Goal: Transaction & Acquisition: Register for event/course

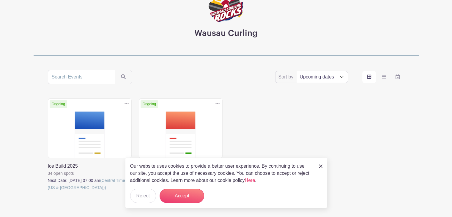
scroll to position [58, 0]
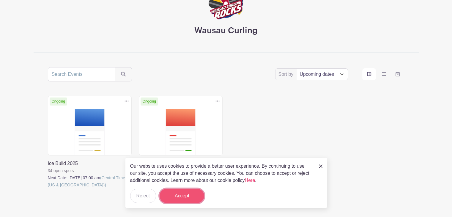
click at [186, 194] on button "Accept" at bounding box center [182, 196] width 45 height 14
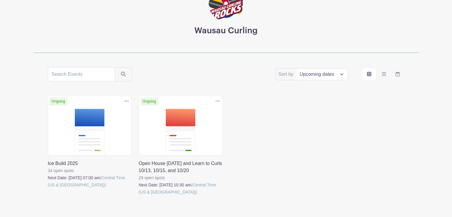
click at [139, 195] on link at bounding box center [139, 195] width 0 height 0
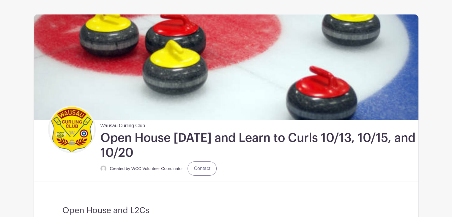
scroll to position [6, 0]
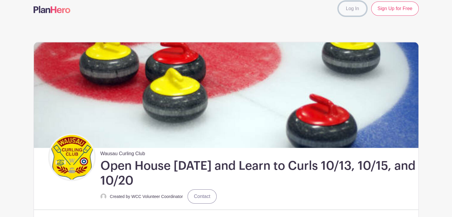
click at [353, 11] on link "Log In" at bounding box center [352, 8] width 28 height 14
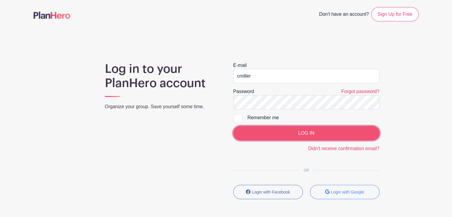
click at [247, 135] on input "LOG IN" at bounding box center [306, 133] width 146 height 14
click at [258, 132] on input "LOG IN" at bounding box center [306, 133] width 146 height 14
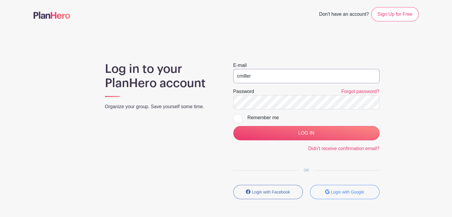
click at [252, 73] on input "cmiller" at bounding box center [306, 76] width 146 height 14
type input "[EMAIL_ADDRESS][DOMAIN_NAME]"
click at [233, 126] on input "LOG IN" at bounding box center [306, 133] width 146 height 14
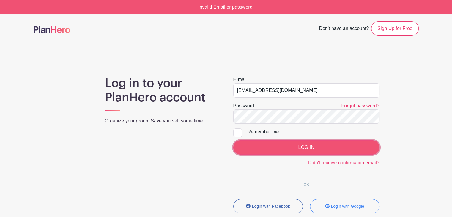
click at [269, 148] on input "LOG IN" at bounding box center [306, 147] width 146 height 14
click at [259, 149] on input "LOG IN" at bounding box center [306, 147] width 146 height 14
